Goal: Task Accomplishment & Management: Manage account settings

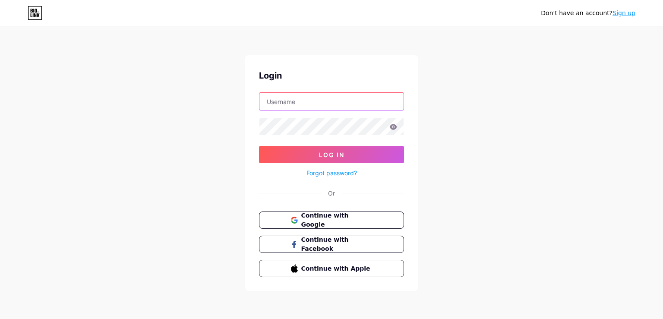
click at [281, 99] on input "text" at bounding box center [332, 101] width 144 height 17
paste input "[EMAIL_ADDRESS][DOMAIN_NAME]"
type input "[EMAIL_ADDRESS][DOMAIN_NAME]"
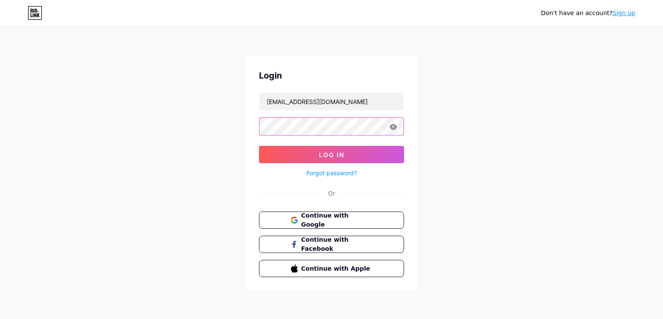
click at [259, 146] on button "Log In" at bounding box center [331, 154] width 145 height 17
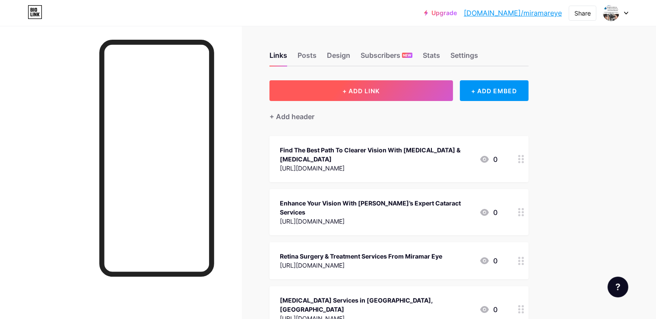
click at [380, 87] on span "+ ADD LINK" at bounding box center [360, 90] width 37 height 7
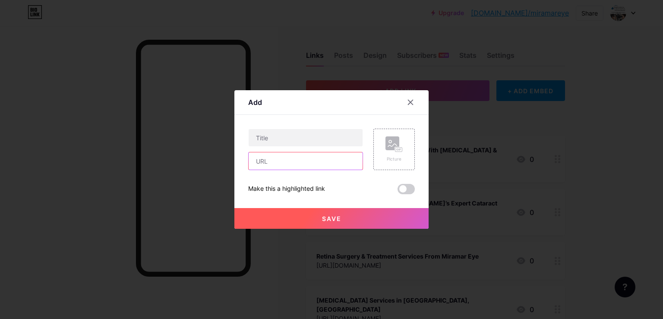
click at [305, 167] on input "text" at bounding box center [306, 160] width 114 height 17
paste input "[URL][DOMAIN_NAME]"
type input "[URL][DOMAIN_NAME]"
click at [272, 135] on input "text" at bounding box center [306, 137] width 114 height 17
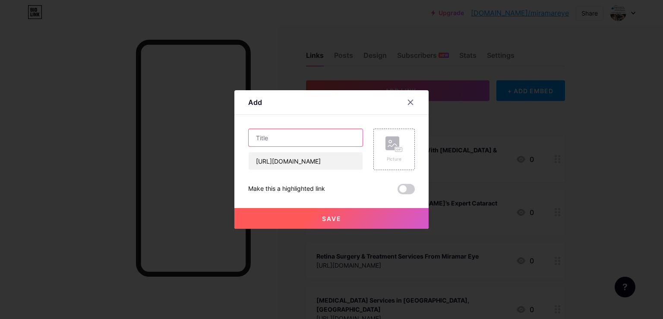
paste input "Advanced LenSx® Laser [MEDICAL_DATA]"
type input "Advanced LenSx® Laser [MEDICAL_DATA]"
click at [322, 217] on span "Save" at bounding box center [331, 218] width 19 height 7
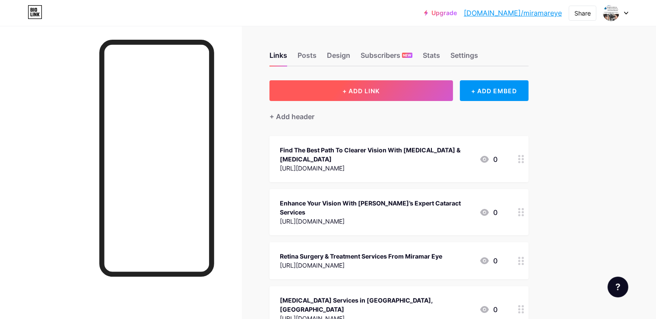
click at [408, 85] on button "+ ADD LINK" at bounding box center [361, 90] width 184 height 21
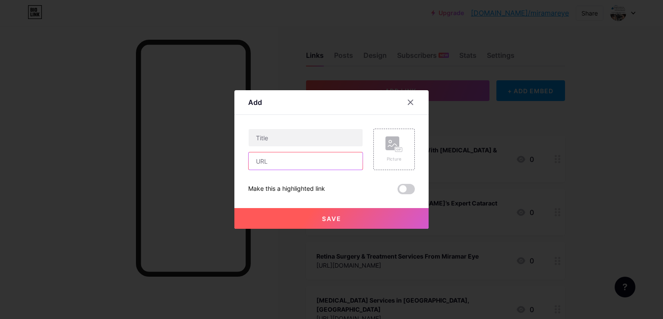
click at [277, 158] on input "text" at bounding box center [306, 160] width 114 height 17
click at [185, 126] on div at bounding box center [331, 159] width 663 height 319
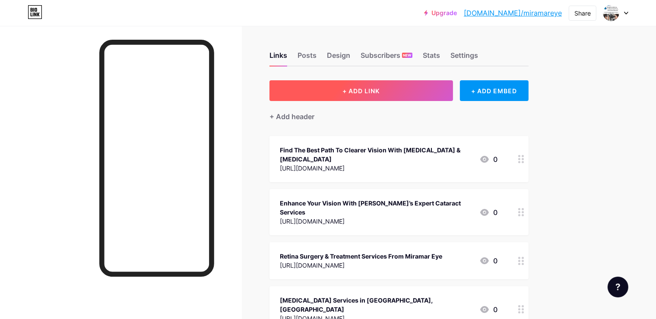
click at [380, 87] on span "+ ADD LINK" at bounding box center [360, 90] width 37 height 7
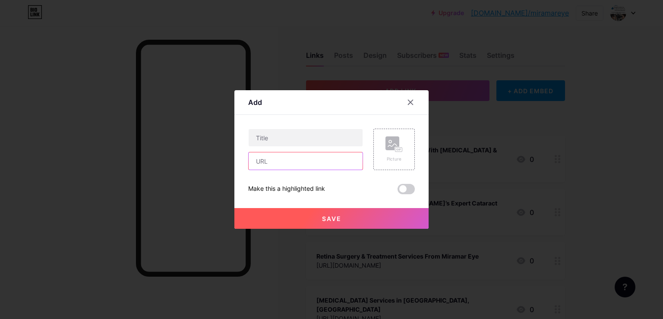
click at [323, 167] on input "text" at bounding box center [306, 160] width 114 height 17
paste input "[URL][DOMAIN_NAME]"
type input "[URL][DOMAIN_NAME]"
click at [330, 139] on input "text" at bounding box center [306, 137] width 114 height 17
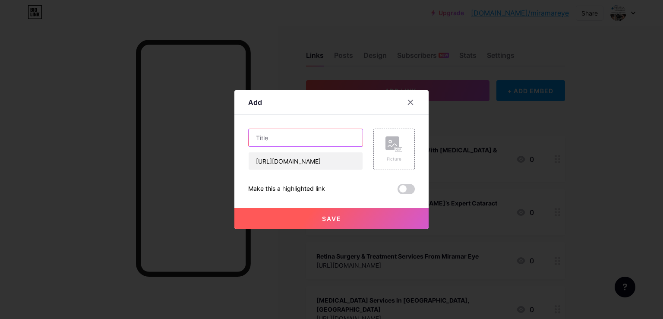
paste input "[MEDICAL_DATA] [MEDICAL_DATA] in [GEOGRAPHIC_DATA] – See Clearly Without Glasses"
type input "[MEDICAL_DATA] [MEDICAL_DATA] in [GEOGRAPHIC_DATA] – See Clearly Without Glasses"
click at [307, 220] on button "Save" at bounding box center [331, 218] width 194 height 21
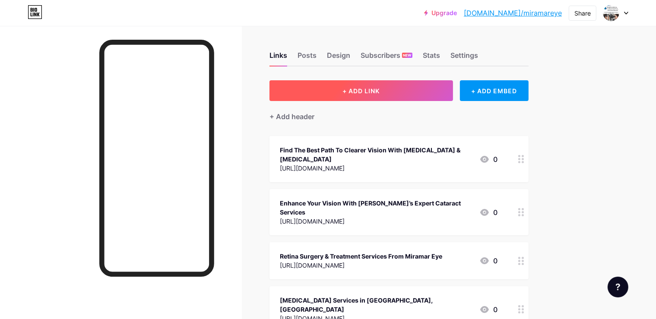
click at [380, 92] on span "+ ADD LINK" at bounding box center [360, 90] width 37 height 7
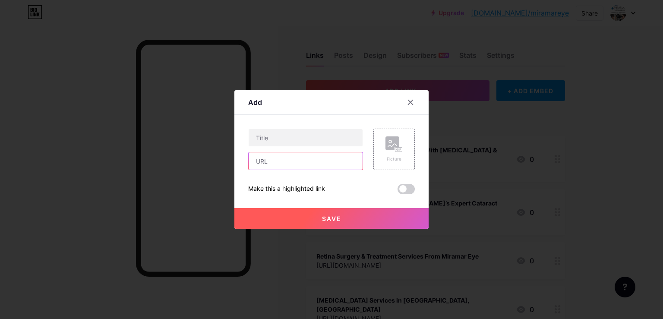
click at [288, 161] on input "text" at bounding box center [306, 160] width 114 height 17
paste input "[URL][DOMAIN_NAME]"
type input "[URL][DOMAIN_NAME]"
click at [271, 133] on input "text" at bounding box center [306, 137] width 114 height 17
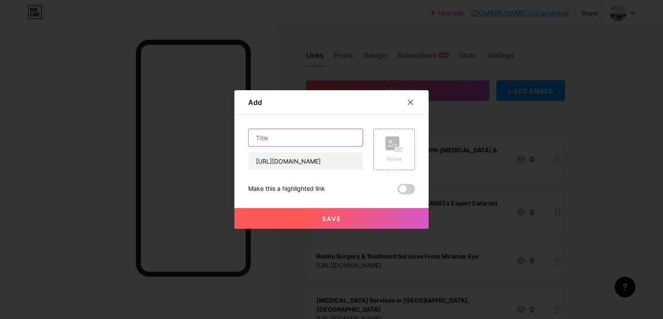
paste input "[MEDICAL_DATA] Diagnosis and Treatment in [GEOGRAPHIC_DATA]"
type input "[MEDICAL_DATA] Diagnosis and Treatment in [GEOGRAPHIC_DATA]"
click at [346, 215] on button "Save" at bounding box center [331, 218] width 194 height 21
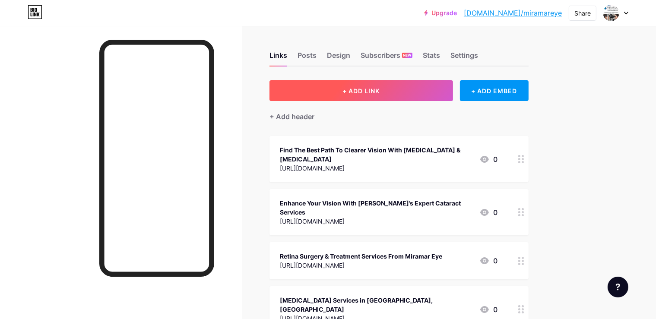
click at [380, 92] on span "+ ADD LINK" at bounding box center [360, 90] width 37 height 7
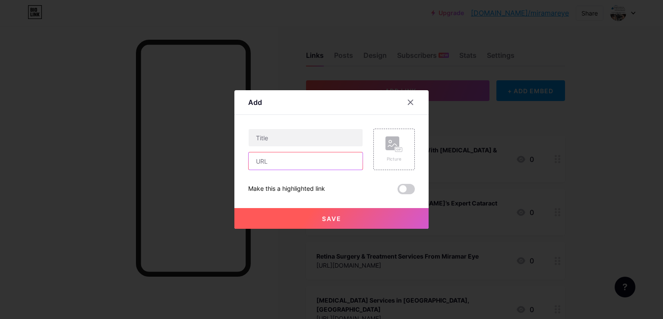
click at [295, 163] on input "text" at bounding box center [306, 160] width 114 height 17
paste input "[URL][DOMAIN_NAME]"
type input "[URL][DOMAIN_NAME]"
click at [313, 142] on input "text" at bounding box center [306, 137] width 114 height 17
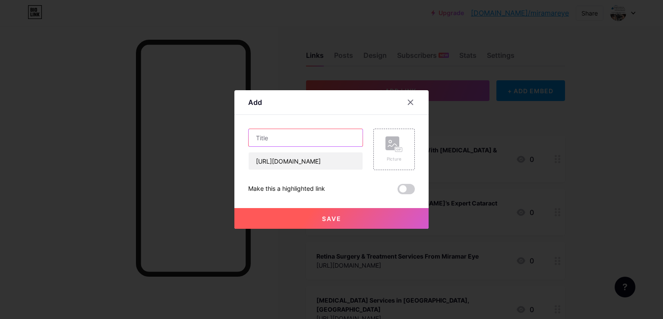
paste input "Restoring Vision with Advanced Corneal Transplant Surgery"
type input "Restoring Vision with Advanced Corneal Transplant Surgery"
click at [324, 224] on button "Save" at bounding box center [331, 218] width 194 height 21
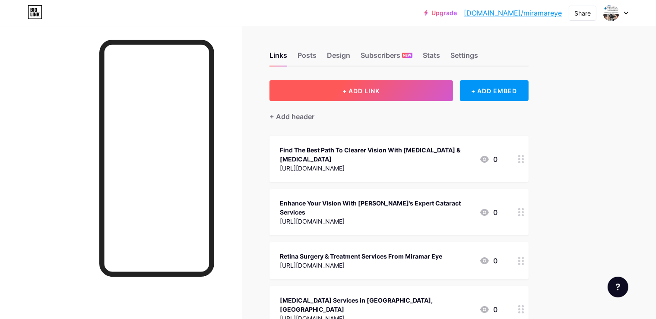
click at [380, 89] on span "+ ADD LINK" at bounding box center [360, 90] width 37 height 7
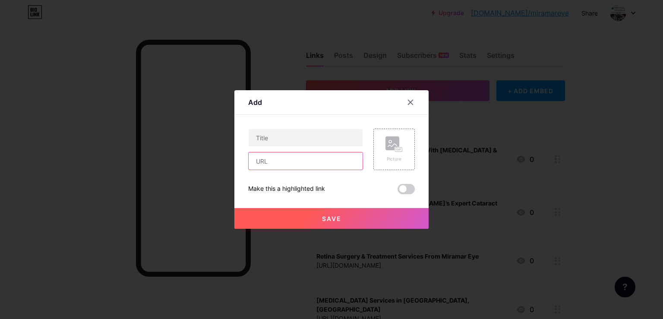
click at [315, 159] on input "text" at bounding box center [306, 160] width 114 height 17
paste input "[URL][DOMAIN_NAME]"
type input "[URL][DOMAIN_NAME]"
drag, startPoint x: 259, startPoint y: 146, endPoint x: 264, endPoint y: 141, distance: 7.0
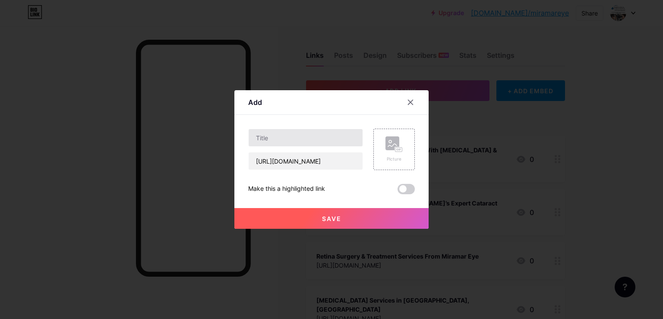
click at [264, 141] on div at bounding box center [305, 138] width 115 height 18
click at [264, 141] on input "text" at bounding box center [306, 137] width 114 height 17
paste input "Trusted Eyeglasses & Contact Lenses in [GEOGRAPHIC_DATA]"
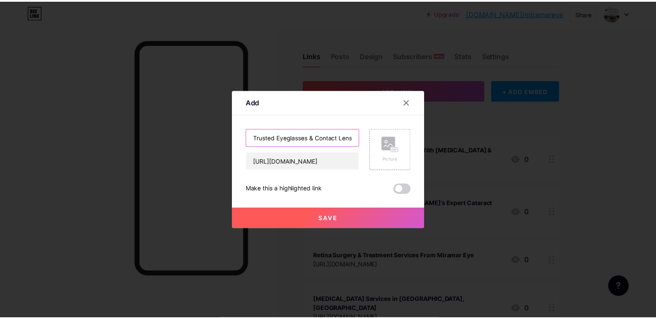
scroll to position [0, 60]
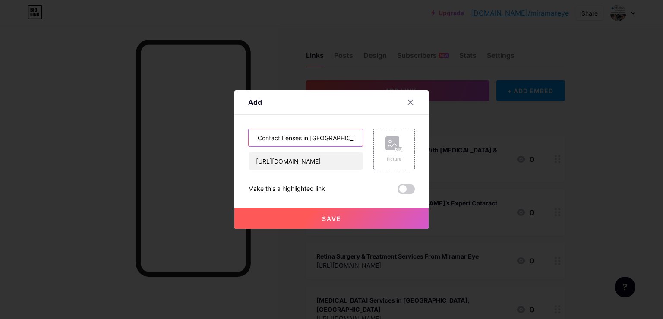
type input "Trusted Eyeglasses & Contact Lenses in [GEOGRAPHIC_DATA]"
click at [277, 218] on button "Save" at bounding box center [331, 218] width 194 height 21
